Goal: Find contact information: Find contact information

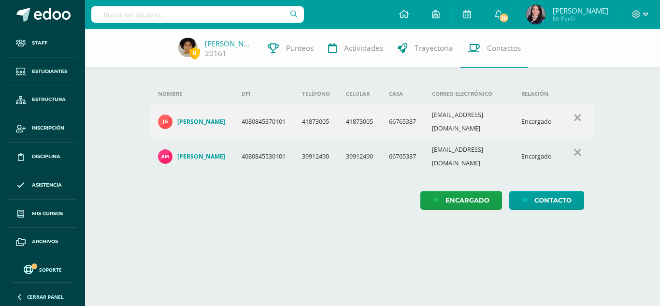
click at [169, 15] on input "text" at bounding box center [197, 14] width 213 height 16
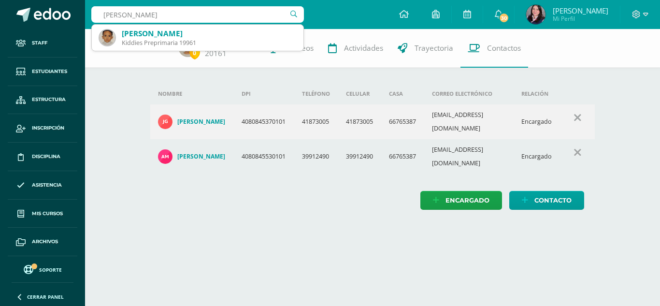
type input "lopez hidalgo"
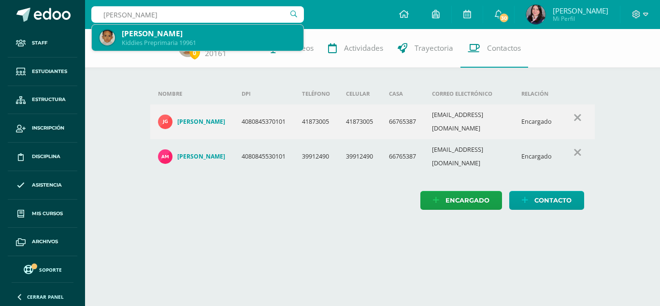
click at [158, 38] on div "[PERSON_NAME]" at bounding box center [209, 34] width 174 height 10
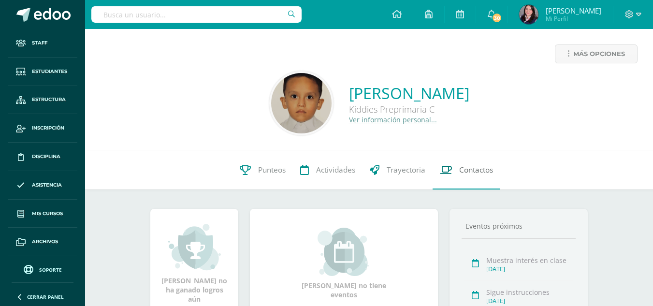
click at [469, 170] on span "Contactos" at bounding box center [476, 170] width 34 height 10
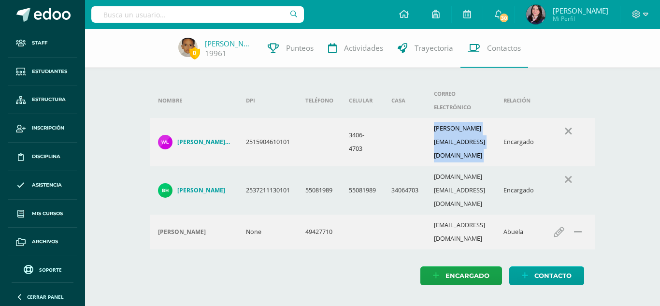
drag, startPoint x: 436, startPoint y: 122, endPoint x: 520, endPoint y: 122, distance: 84.6
click at [520, 122] on tr "Williams Josué Lopez Obando 2515904610101 3406-4703 williams.lobando@gmail.com …" at bounding box center [372, 142] width 445 height 48
copy td "[PERSON_NAME][EMAIL_ADDRESS][DOMAIN_NAME]"
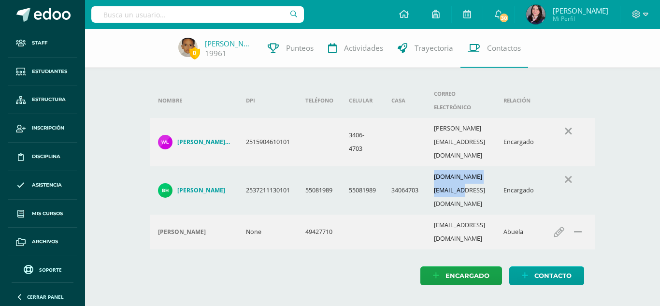
drag, startPoint x: 439, startPoint y: 153, endPoint x: 509, endPoint y: 155, distance: 70.1
click at [496, 166] on td "[DOMAIN_NAME][EMAIL_ADDRESS][DOMAIN_NAME]" at bounding box center [461, 190] width 70 height 48
copy td "[DOMAIN_NAME][EMAIL_ADDRESS][DOMAIN_NAME]"
click at [205, 138] on h4 "Williams Josué Lopez Obando" at bounding box center [203, 142] width 53 height 8
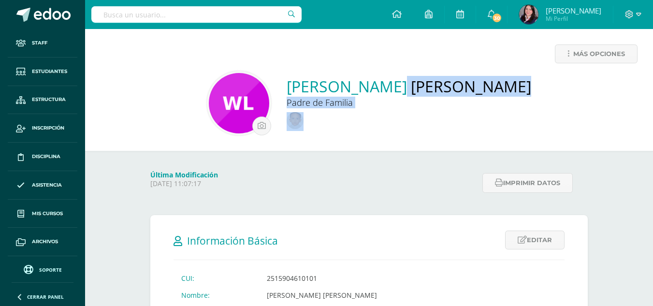
drag, startPoint x: 477, startPoint y: 89, endPoint x: 301, endPoint y: 89, distance: 175.5
click at [301, 89] on div "Williams Josué Lopez Obando Padre de Familia" at bounding box center [369, 103] width 553 height 64
click at [305, 97] on div "Padre de Familia" at bounding box center [409, 103] width 245 height 12
drag, startPoint x: 301, startPoint y: 98, endPoint x: 296, endPoint y: 79, distance: 19.8
click at [296, 79] on div "Williams Josué Lopez Obando Padre de Familia" at bounding box center [369, 103] width 553 height 64
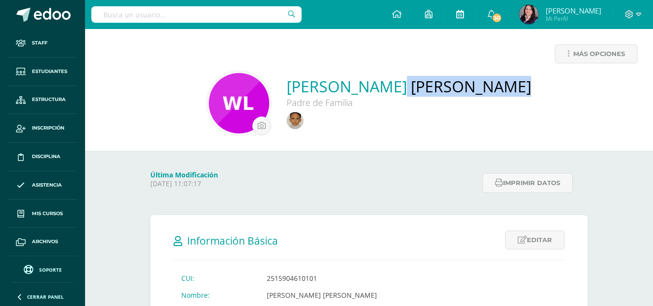
copy link "Williams Josué Lopez Obando"
drag, startPoint x: 314, startPoint y: 120, endPoint x: 381, endPoint y: 108, distance: 68.8
click at [304, 121] on img at bounding box center [295, 120] width 17 height 17
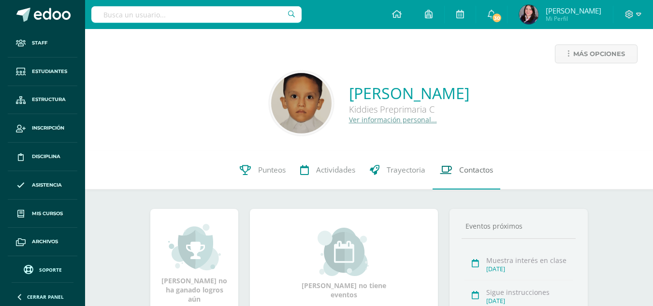
click at [473, 169] on span "Contactos" at bounding box center [476, 170] width 34 height 10
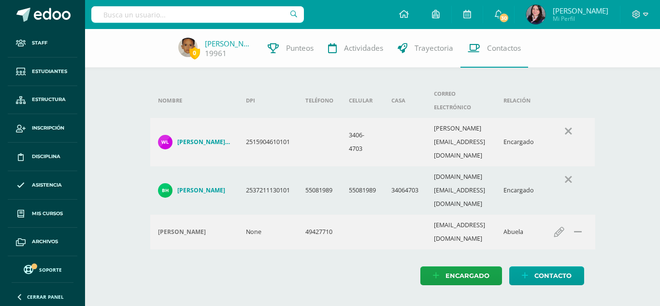
click at [177, 138] on h4 "[PERSON_NAME] [PERSON_NAME]" at bounding box center [203, 142] width 53 height 8
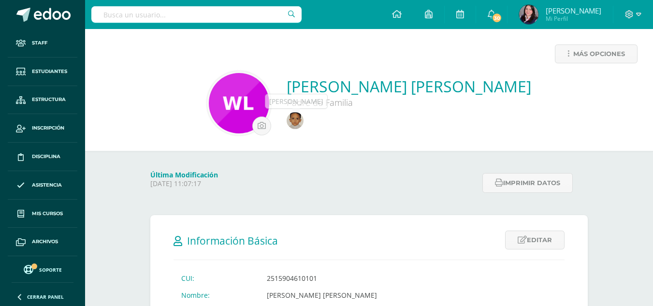
click at [304, 120] on img at bounding box center [295, 120] width 17 height 17
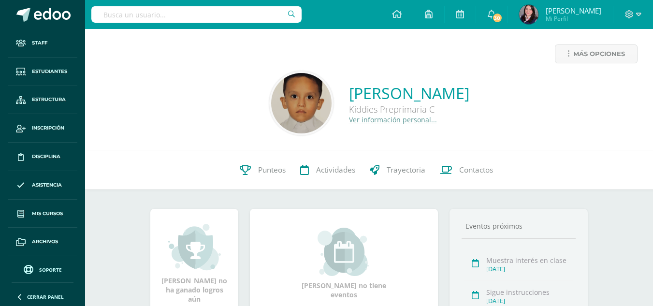
drag, startPoint x: 398, startPoint y: 109, endPoint x: 294, endPoint y: 87, distance: 105.9
click at [294, 87] on div "[PERSON_NAME] Kiddies Preprimaria C Ver información personal..." at bounding box center [369, 103] width 553 height 64
copy div "[PERSON_NAME] Preprimaria C"
click at [177, 14] on input "text" at bounding box center [196, 14] width 210 height 16
type input "[PERSON_NAME]"
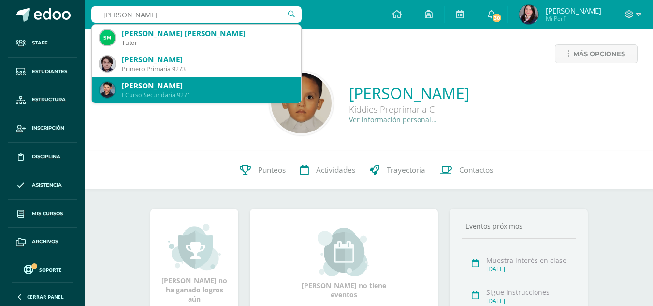
scroll to position [48, 0]
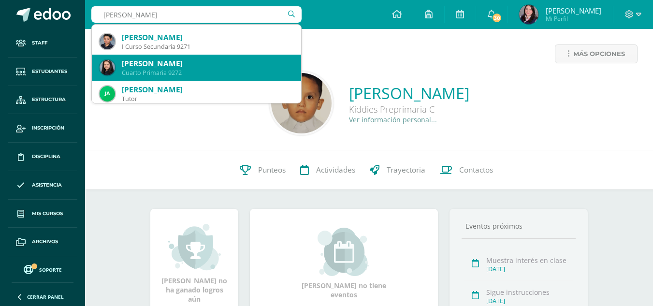
click at [175, 69] on div "Cuarto Primaria 9272" at bounding box center [208, 73] width 172 height 8
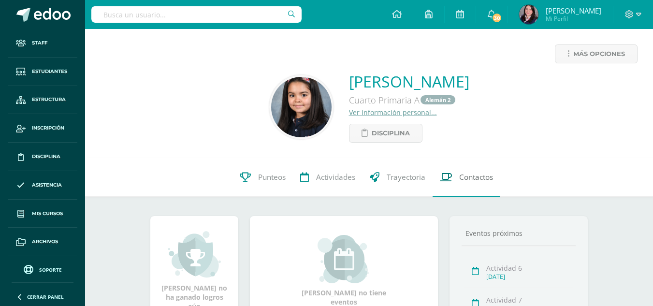
click at [460, 173] on span "Contactos" at bounding box center [476, 178] width 34 height 10
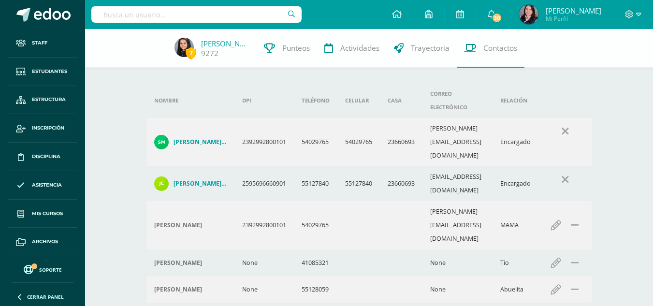
click at [169, 10] on input "text" at bounding box center [196, 14] width 210 height 16
type input "avila velasquz"
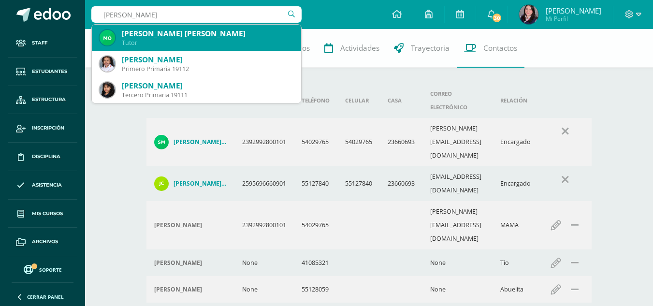
click at [188, 39] on div "Tutor" at bounding box center [208, 43] width 172 height 8
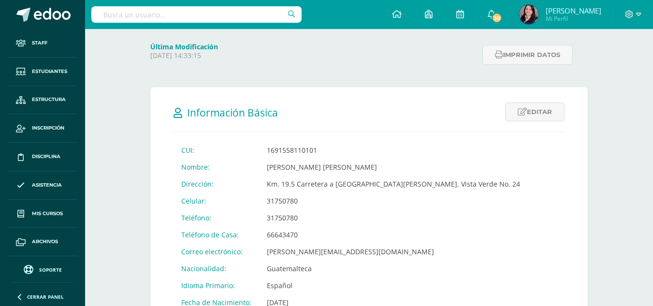
scroll to position [145, 0]
